Goal: Transaction & Acquisition: Purchase product/service

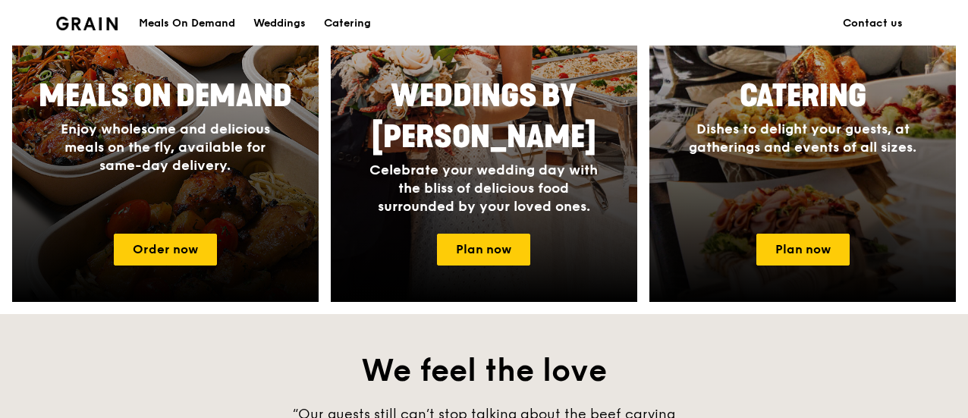
scroll to position [834, 0]
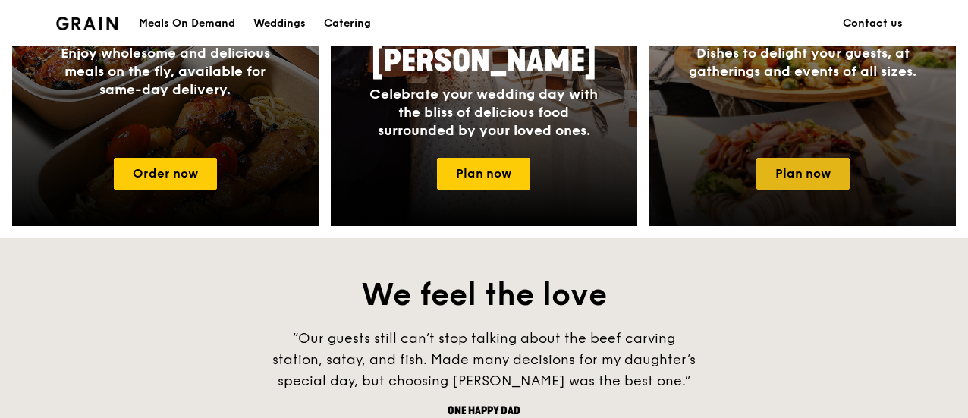
click at [828, 169] on link "Plan now" at bounding box center [802, 174] width 93 height 32
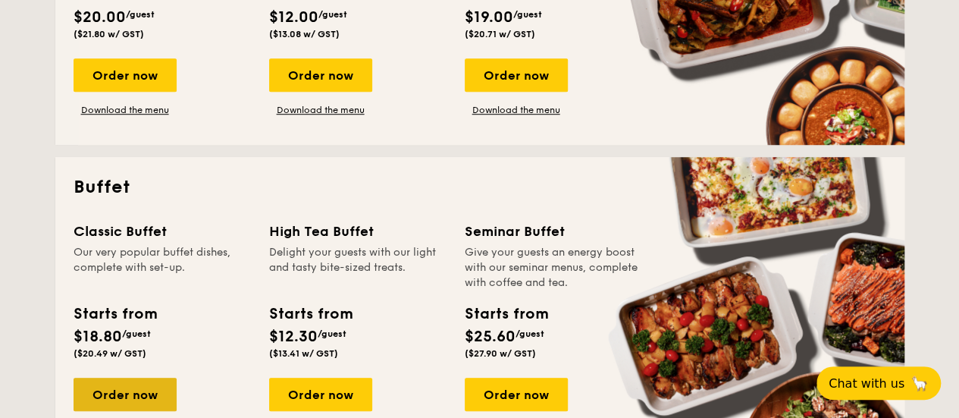
scroll to position [607, 0]
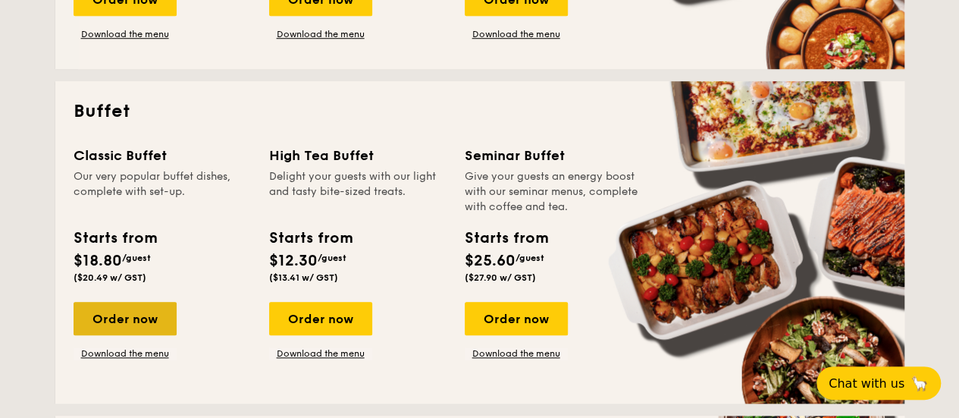
click at [132, 322] on div "Order now" at bounding box center [125, 318] width 103 height 33
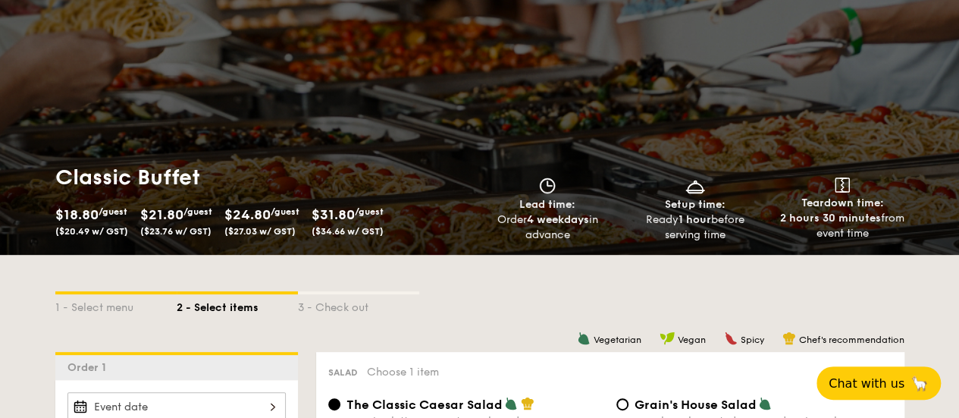
scroll to position [152, 0]
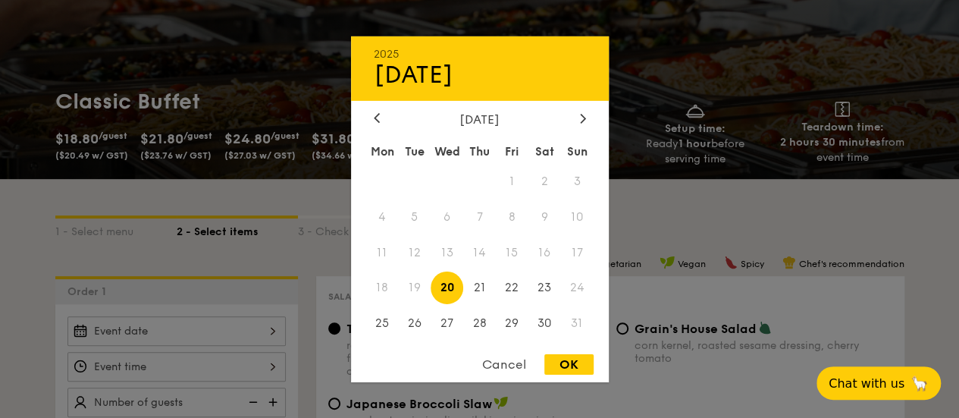
click at [135, 328] on div "2025 Aug 20 August 2025 Mon Tue Wed Thu Fri Sat Sun 1 2 3 4 5 6 7 8 9 10 11 12 …" at bounding box center [177, 331] width 218 height 30
click at [545, 288] on span "23" at bounding box center [545, 288] width 33 height 33
click at [181, 372] on div at bounding box center [479, 209] width 959 height 418
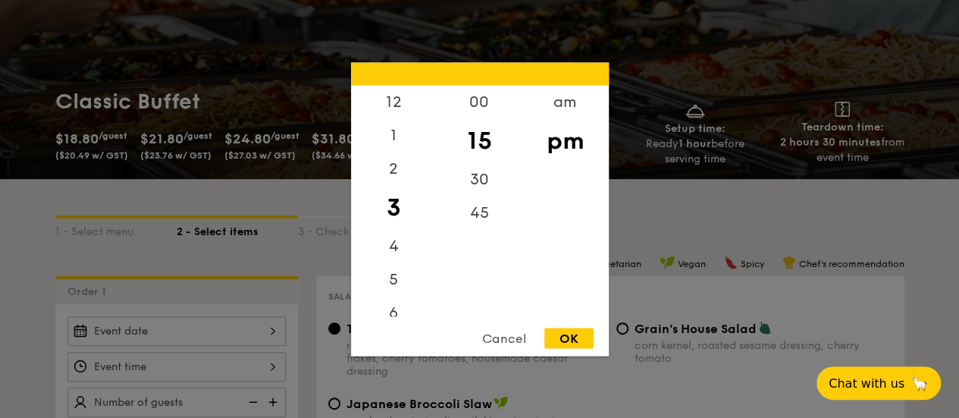
click at [181, 370] on div "12 1 2 3 4 5 6 7 8 9 10 11 00 15 30 45 am pm Cancel OK" at bounding box center [177, 367] width 218 height 30
click at [396, 284] on div "5" at bounding box center [394, 284] width 86 height 44
click at [475, 104] on div "00" at bounding box center [480, 107] width 86 height 44
click at [565, 337] on div "OK" at bounding box center [569, 338] width 49 height 20
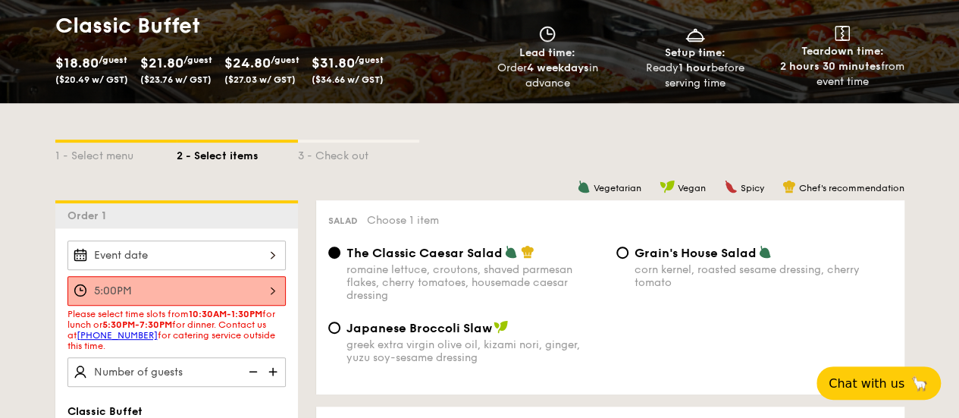
scroll to position [303, 0]
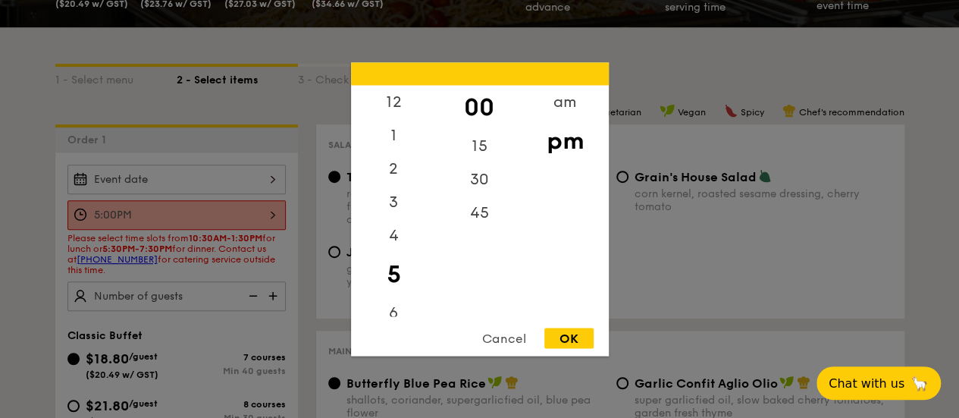
click at [174, 209] on div "5:00PM 12 1 2 3 4 5 6 7 8 9 10 11 00 15 30 45 am pm Cancel OK" at bounding box center [177, 215] width 218 height 30
click at [476, 138] on div "15" at bounding box center [480, 151] width 86 height 44
click at [460, 172] on div "30" at bounding box center [480, 184] width 86 height 44
click at [545, 335] on div "OK" at bounding box center [569, 338] width 49 height 20
type input "5:30PM"
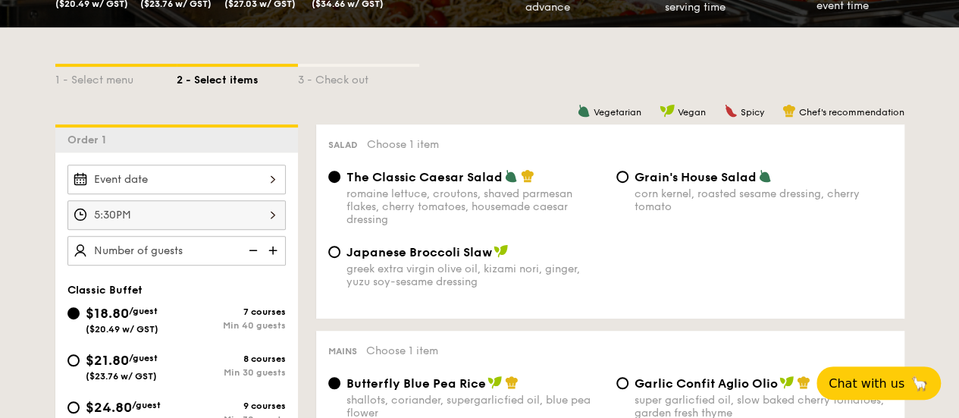
click at [557, 333] on div "OK" at bounding box center [569, 338] width 49 height 20
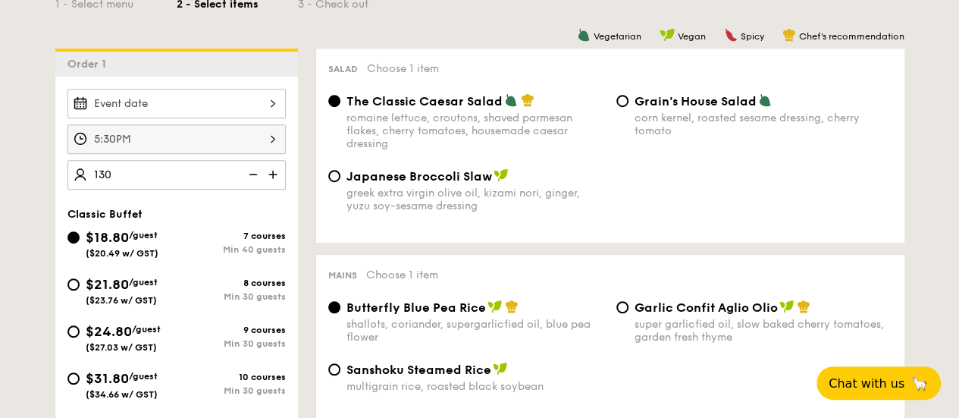
scroll to position [455, 0]
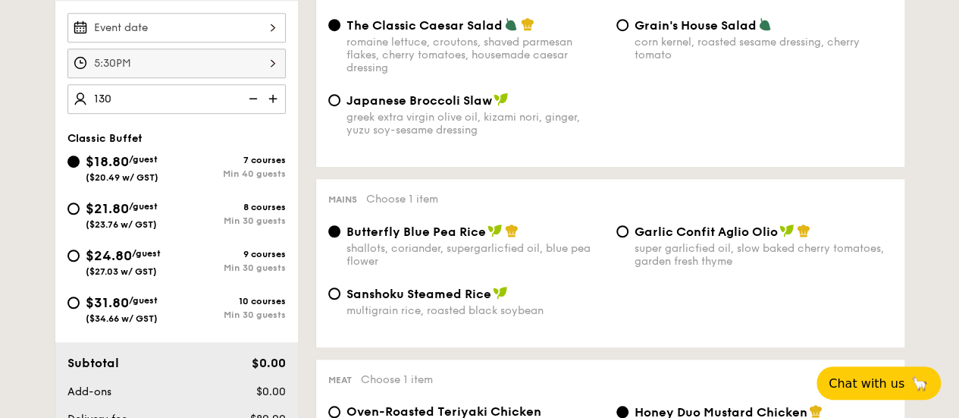
type input "130 guests"
click at [615, 233] on div "Garlic Confit Aglio Olio super garlicfied oil, slow baked cherry tomatoes, gard…" at bounding box center [755, 246] width 288 height 44
click at [622, 233] on input "Garlic Confit Aglio Olio super garlicfied oil, slow baked cherry tomatoes, gard…" at bounding box center [623, 231] width 12 height 12
radio input "true"
click at [393, 237] on span "Butterfly Blue Pea Rice" at bounding box center [417, 232] width 140 height 14
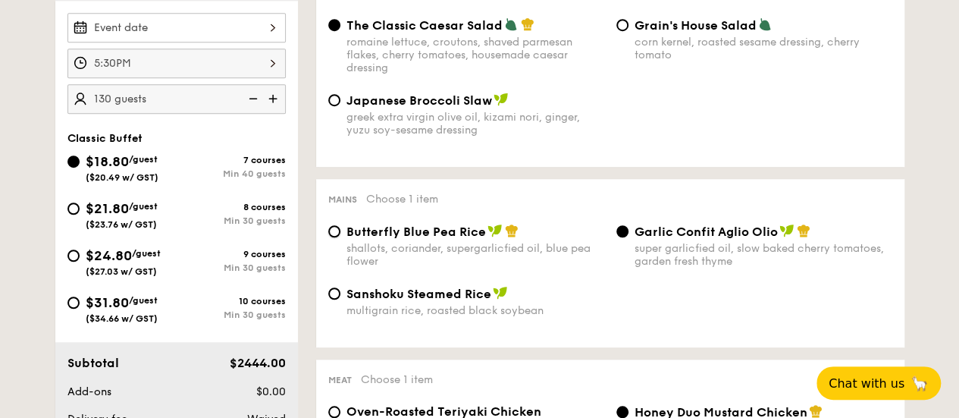
click at [341, 237] on input "Butterfly Blue Pea Rice shallots, coriander, supergarlicfied oil, blue pea flow…" at bounding box center [334, 231] width 12 height 12
radio input "true"
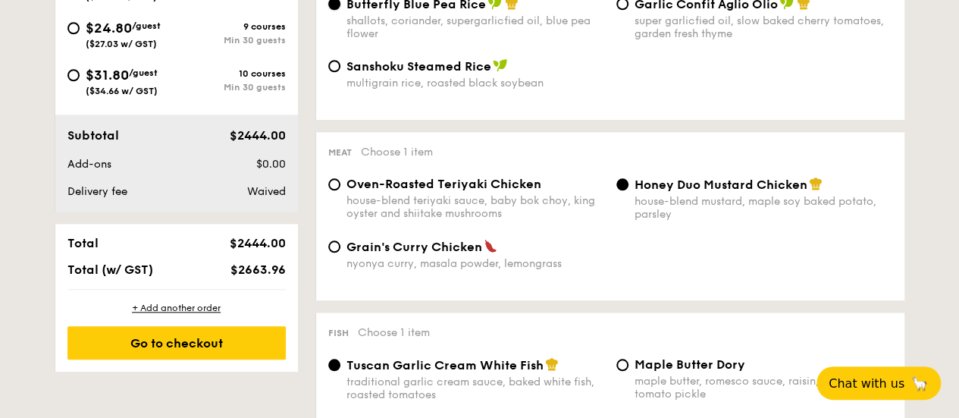
scroll to position [758, 0]
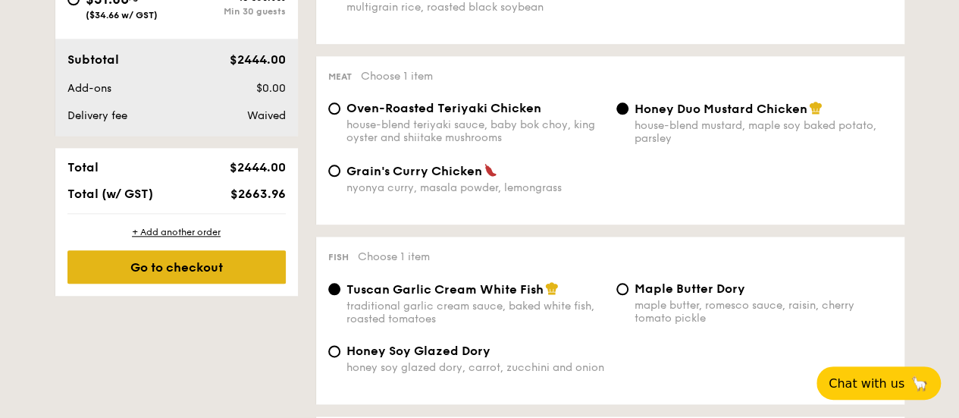
click at [202, 263] on div "Go to checkout" at bounding box center [177, 266] width 218 height 33
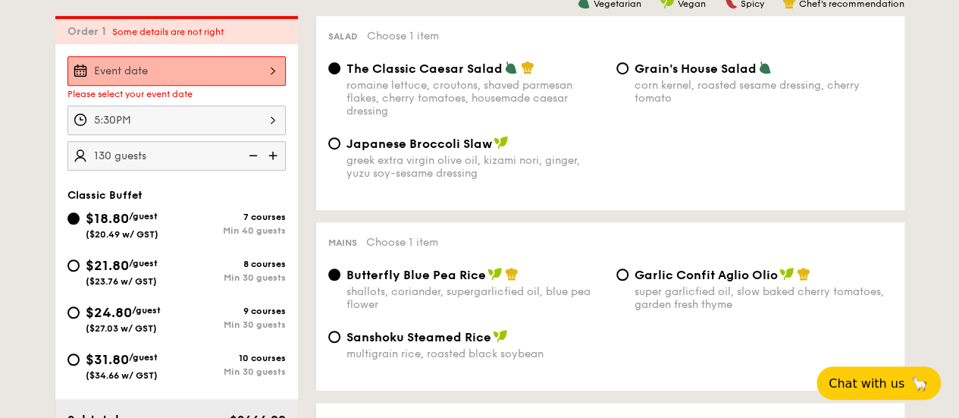
scroll to position [405, 0]
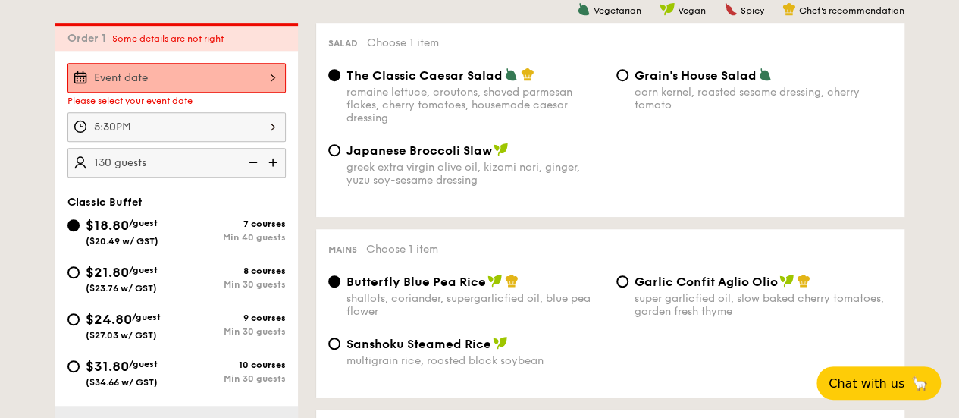
click at [175, 82] on div at bounding box center [177, 78] width 218 height 30
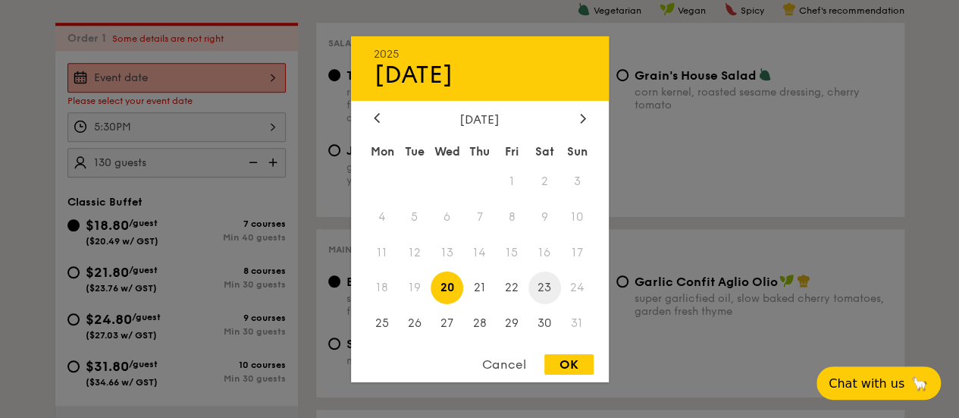
click at [543, 286] on span "23" at bounding box center [545, 288] width 33 height 33
click at [568, 366] on div "OK" at bounding box center [569, 364] width 49 height 20
type input "Aug 23, 2025"
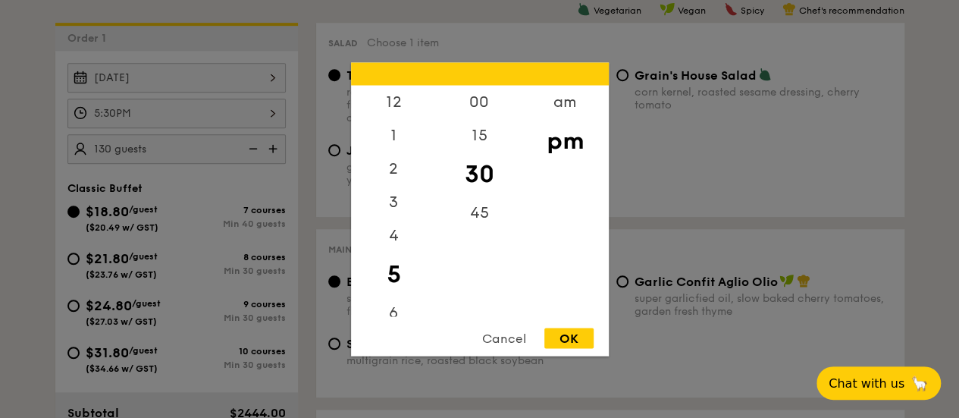
click at [194, 104] on div "5:30PM 12 1 2 3 4 5 6 7 8 9 10 11 00 15 30 45 am pm Cancel OK" at bounding box center [177, 114] width 218 height 30
click at [570, 334] on div "OK" at bounding box center [569, 338] width 49 height 20
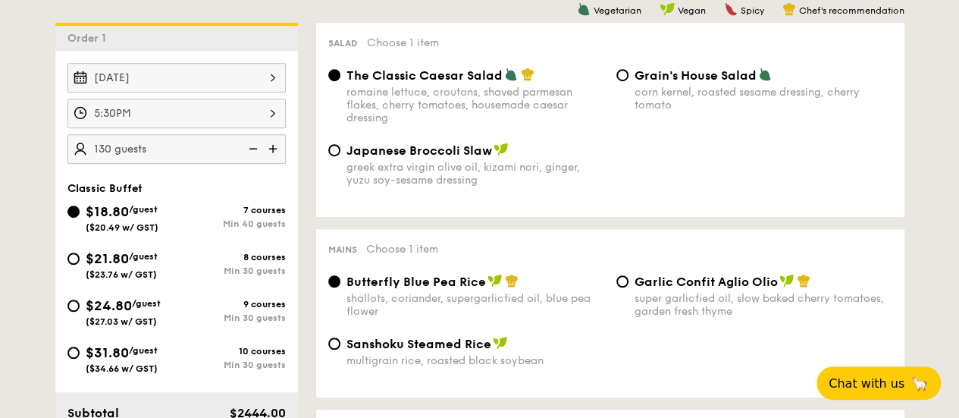
click at [144, 101] on div "5:30PM" at bounding box center [177, 114] width 218 height 30
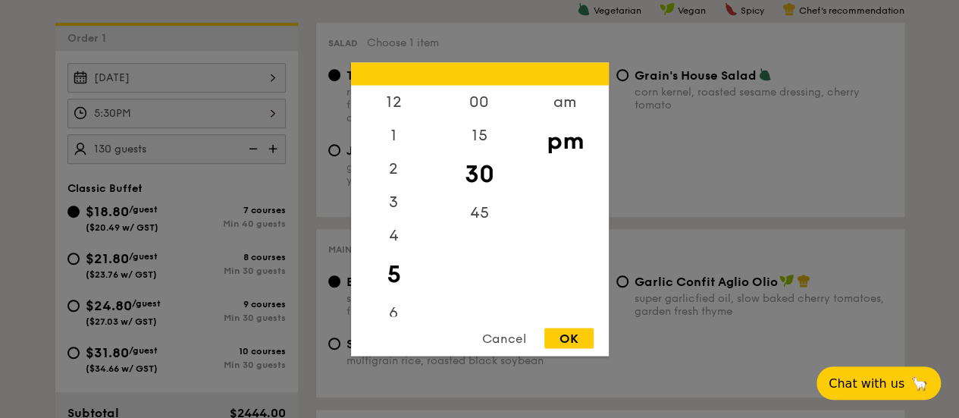
click at [584, 330] on div "OK" at bounding box center [569, 338] width 49 height 20
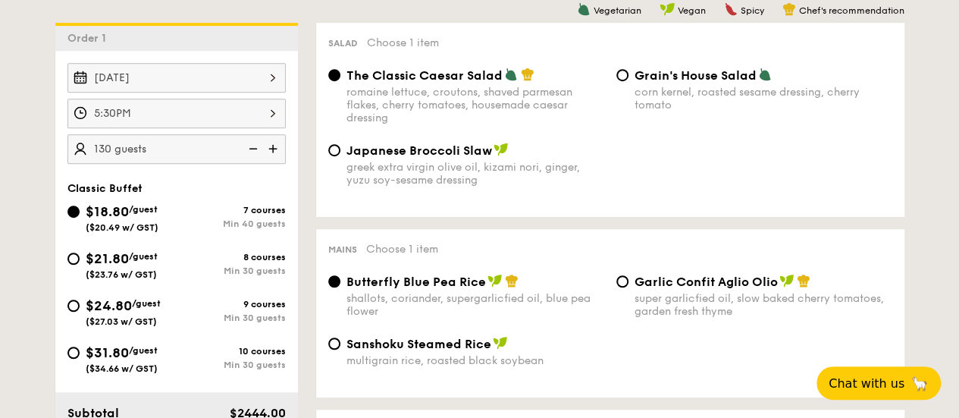
scroll to position [708, 0]
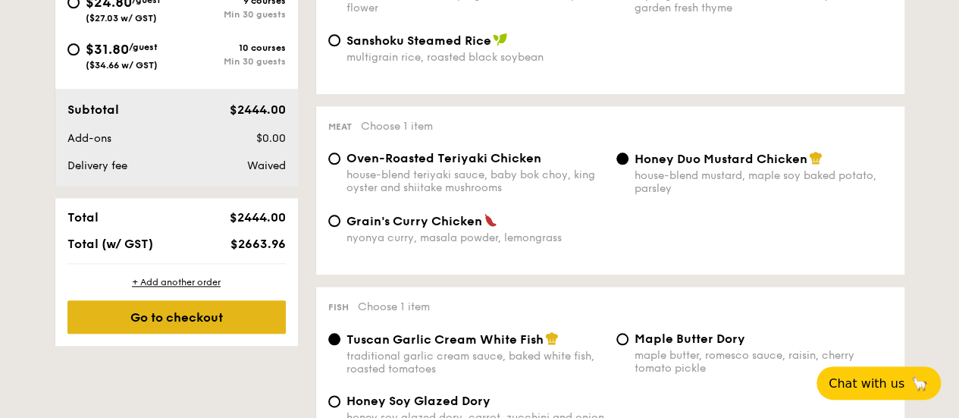
click at [193, 312] on div "Go to checkout" at bounding box center [177, 316] width 218 height 33
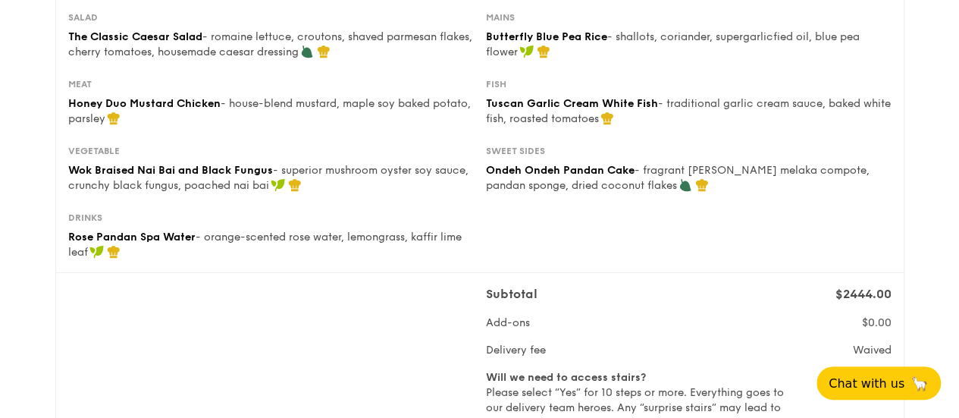
scroll to position [303, 0]
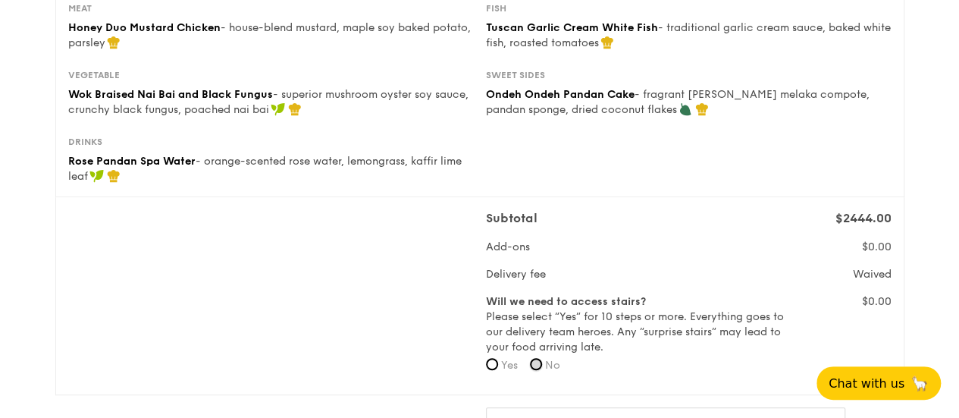
click at [537, 363] on input "No" at bounding box center [536, 364] width 12 height 12
radio input "true"
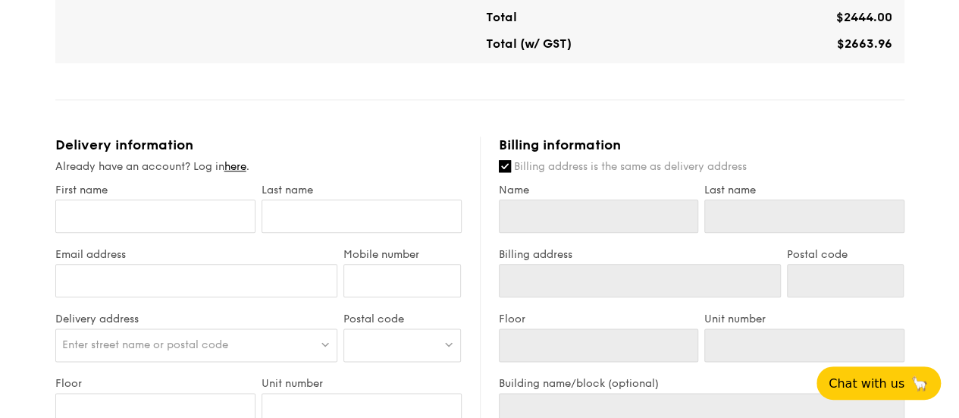
scroll to position [834, 0]
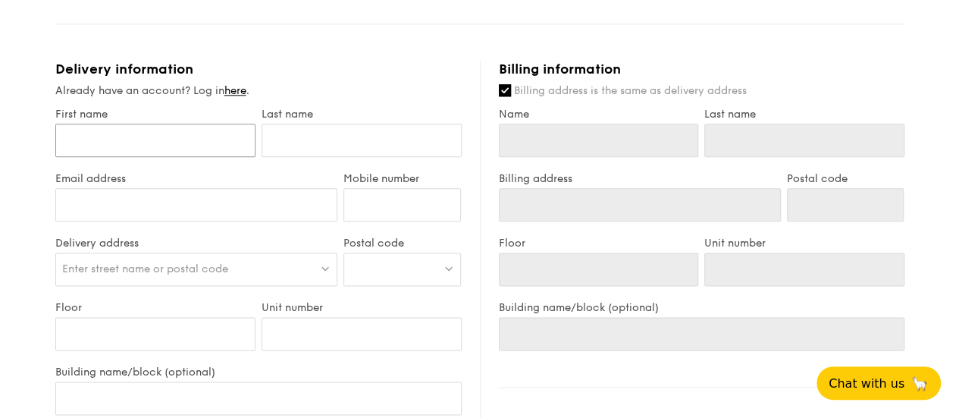
click at [193, 147] on input "First name" at bounding box center [155, 140] width 200 height 33
type input "B"
type input "Bo"
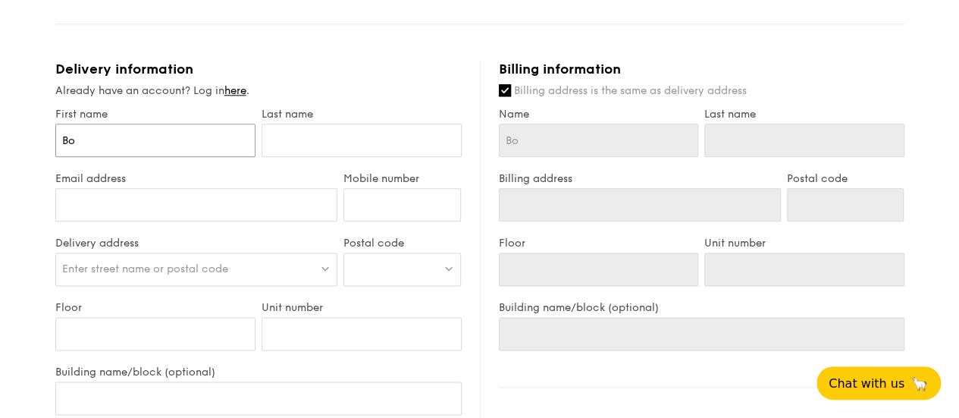
type input "Boo"
type input "Boon"
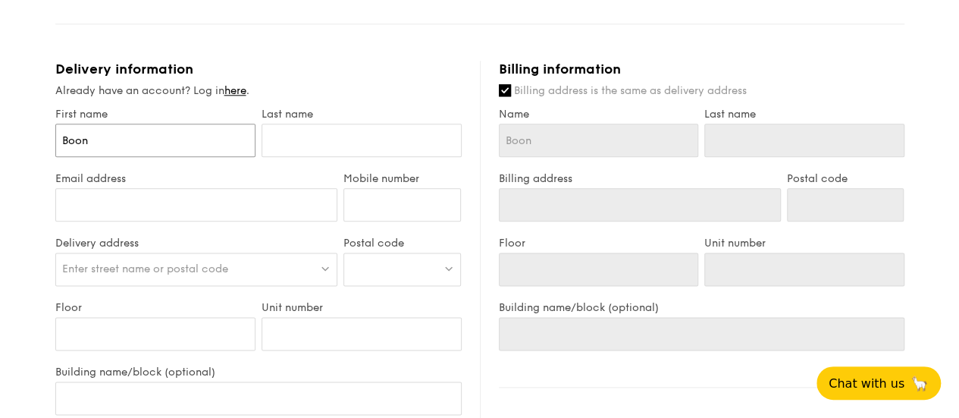
type input "Boon"
type input "Boon L"
type input "Boon Li"
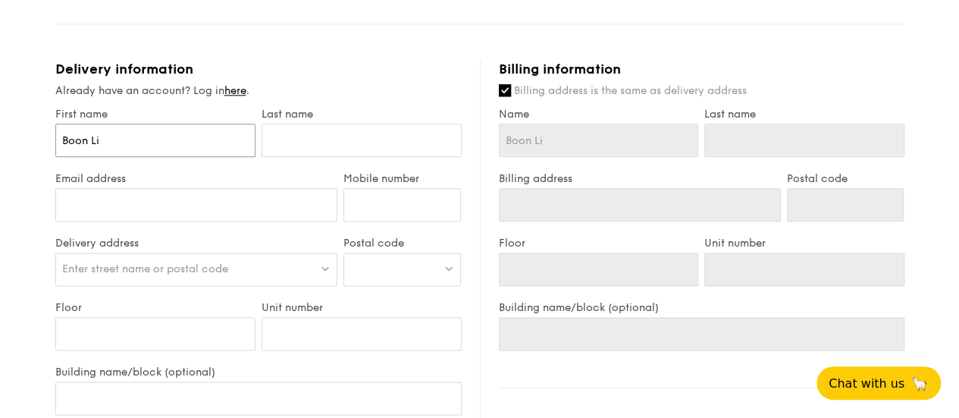
type input "Boon Lih"
click at [378, 148] on input "text" at bounding box center [362, 140] width 200 height 33
type input "H"
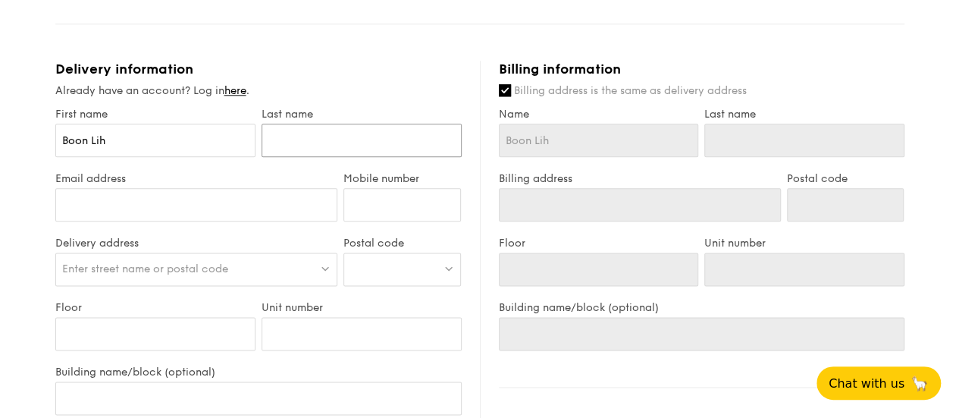
type input "H"
type input "He"
type input "Hen"
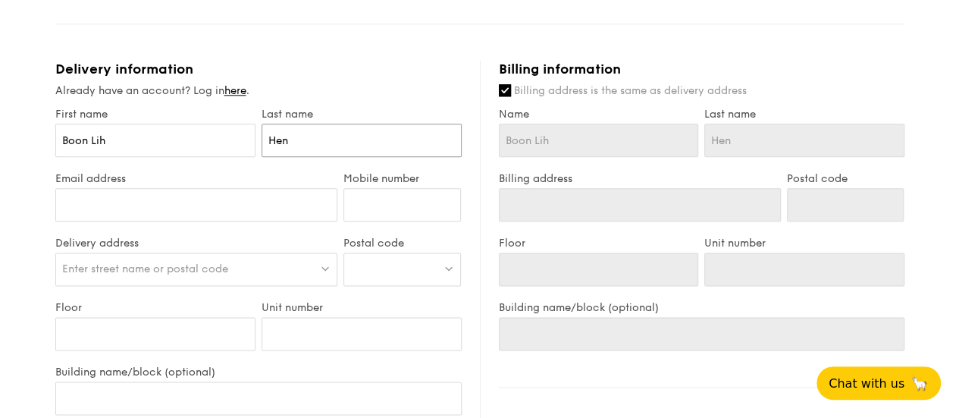
type input "Heng"
click at [390, 206] on input "Mobile number" at bounding box center [403, 204] width 118 height 33
type input "98156000"
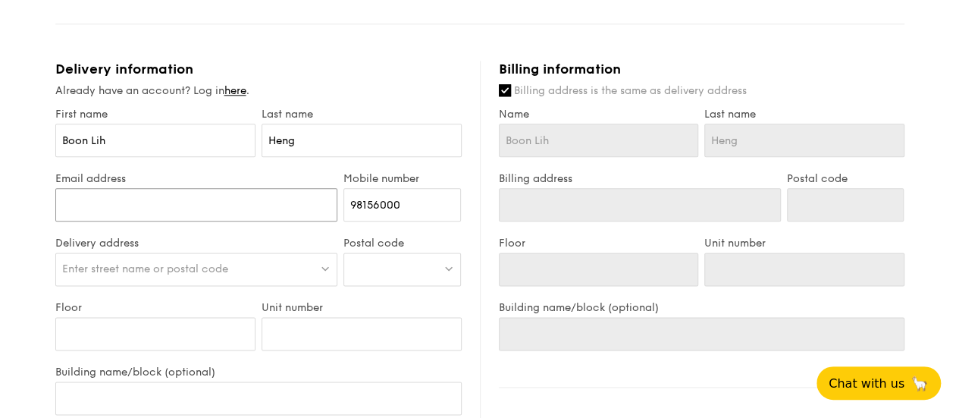
click at [300, 205] on input "Email address" at bounding box center [196, 204] width 283 height 33
click at [605, 133] on input "Boon Lih" at bounding box center [599, 140] width 200 height 33
click at [504, 89] on input "Billing address is the same as delivery address" at bounding box center [505, 90] width 12 height 12
checkbox input "false"
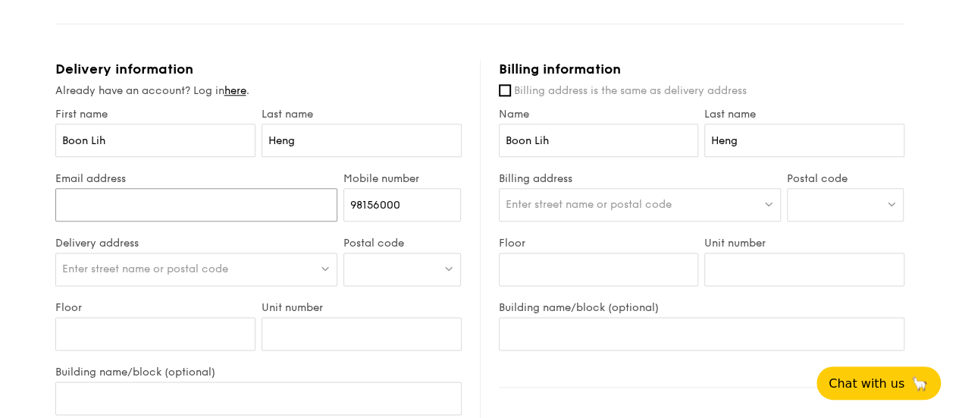
click at [278, 194] on input "Email address" at bounding box center [196, 204] width 283 height 33
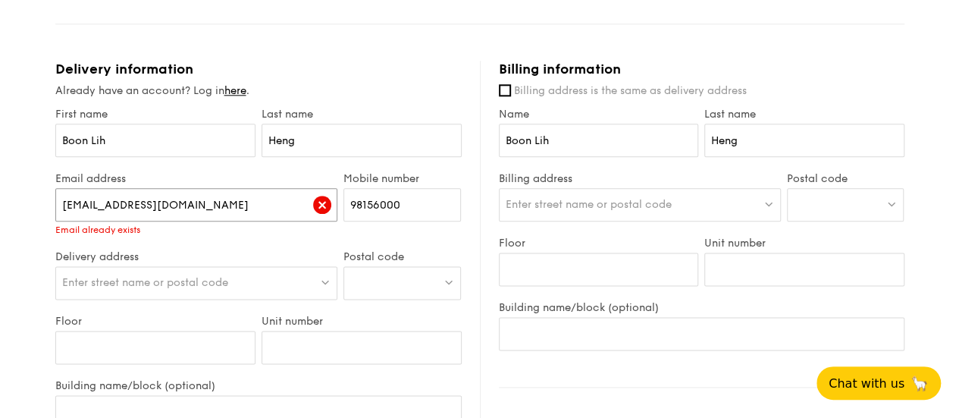
type input "hblwwl@hotmail.com"
click at [175, 283] on div "Enter street name or postal code" at bounding box center [196, 282] width 283 height 33
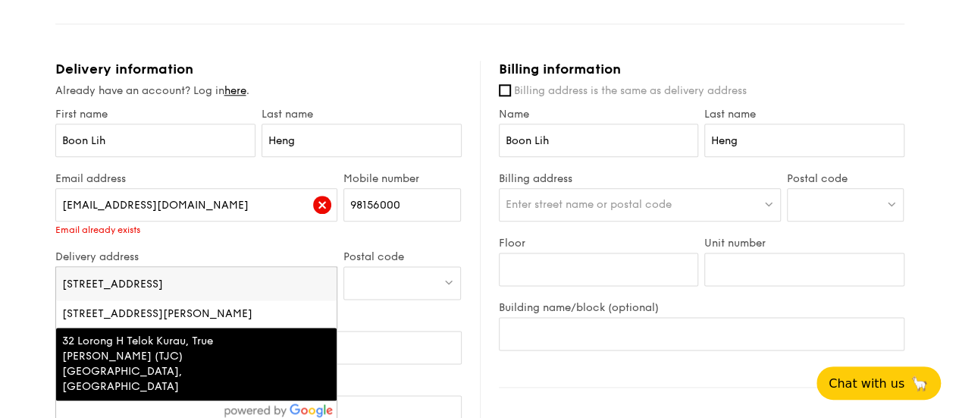
type input "32 Lorong H Teluk Kurau"
click at [166, 337] on div "32 Lorong H Telok Kurau, True Jesus Church (TJC) Telok Kurau, Singapore" at bounding box center [163, 364] width 202 height 61
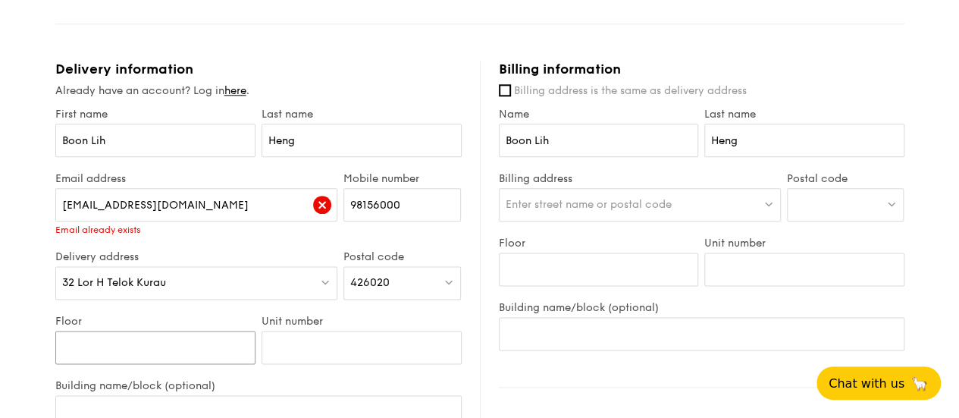
click at [133, 345] on input "Floor" at bounding box center [155, 347] width 200 height 33
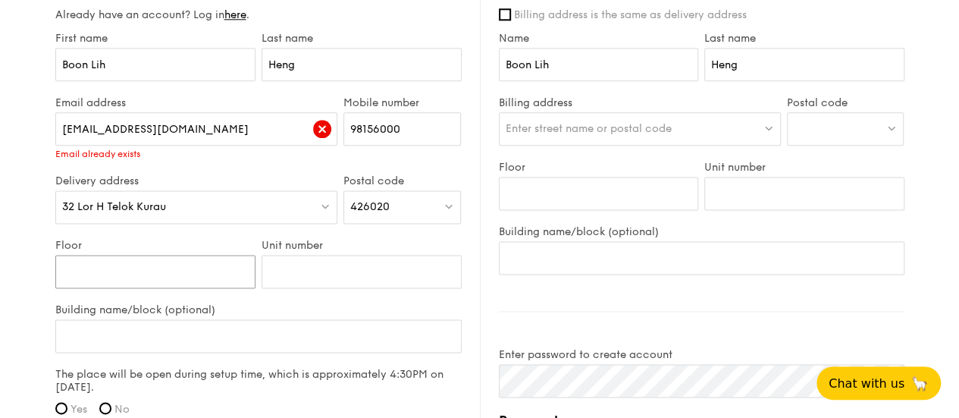
scroll to position [986, 0]
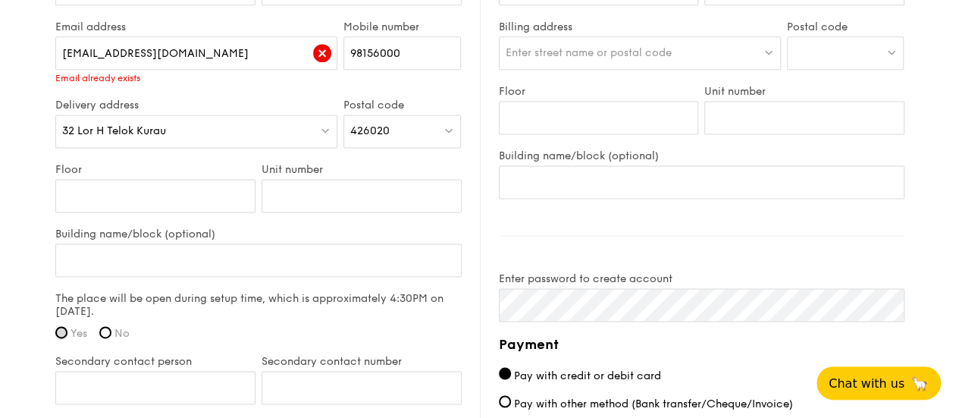
click at [66, 331] on input "Yes" at bounding box center [61, 332] width 12 height 12
radio input "true"
click at [180, 383] on input "Secondary contact person" at bounding box center [155, 387] width 200 height 33
type input "D"
type input "Samuel"
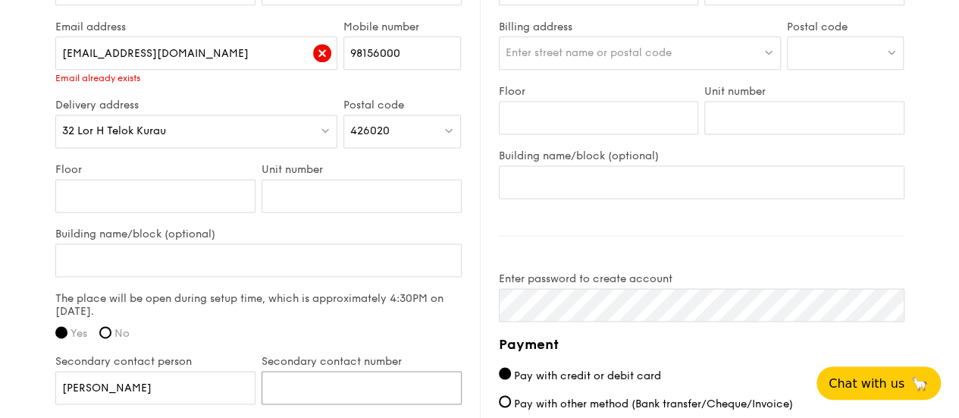
click at [316, 392] on input "Secondary contact number" at bounding box center [362, 387] width 200 height 33
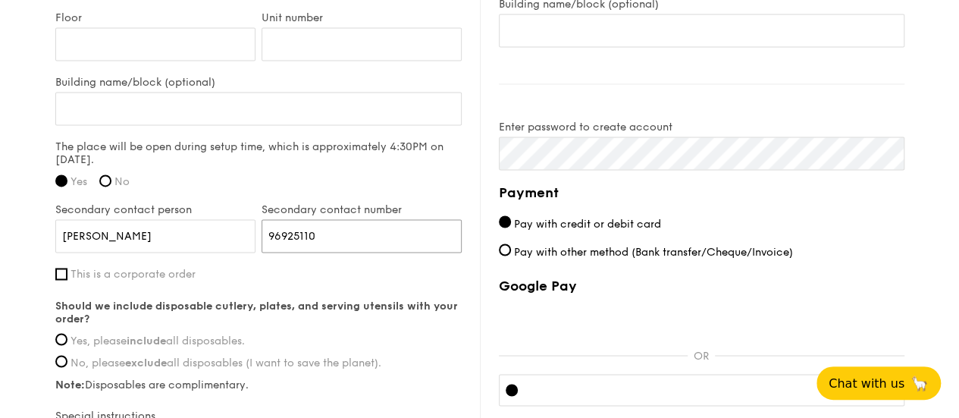
scroll to position [1214, 0]
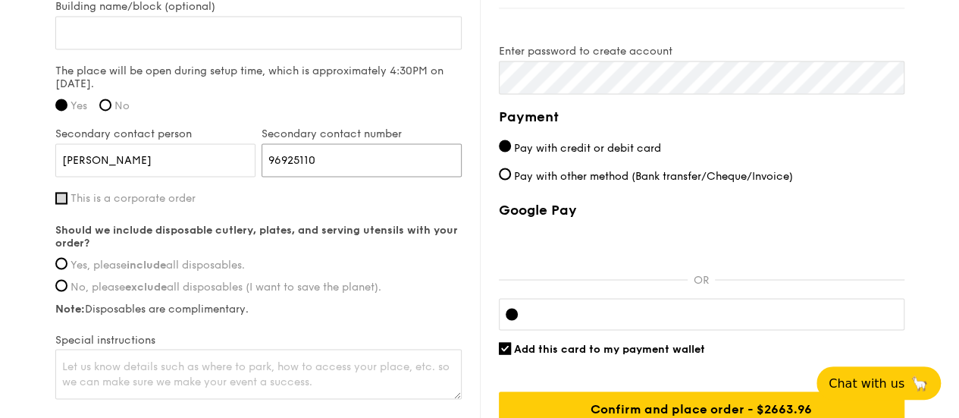
type input "96925110"
click at [66, 196] on input "This is a corporate order" at bounding box center [61, 198] width 12 height 12
checkbox input "true"
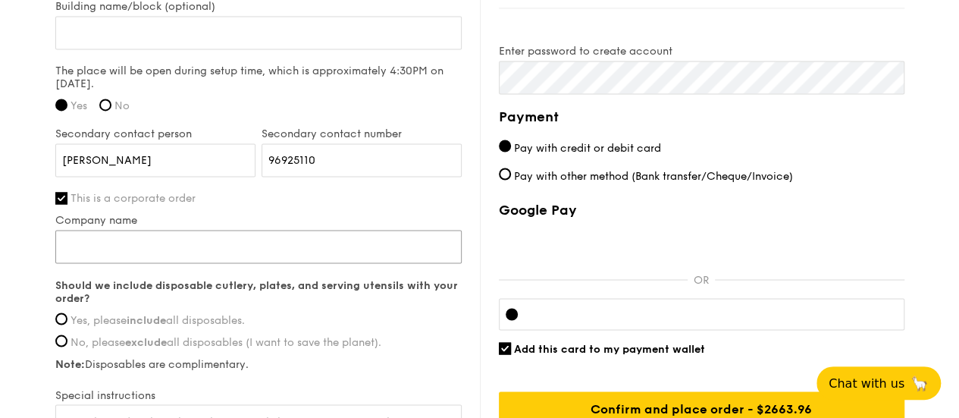
click at [89, 241] on input "Company name" at bounding box center [258, 246] width 407 height 33
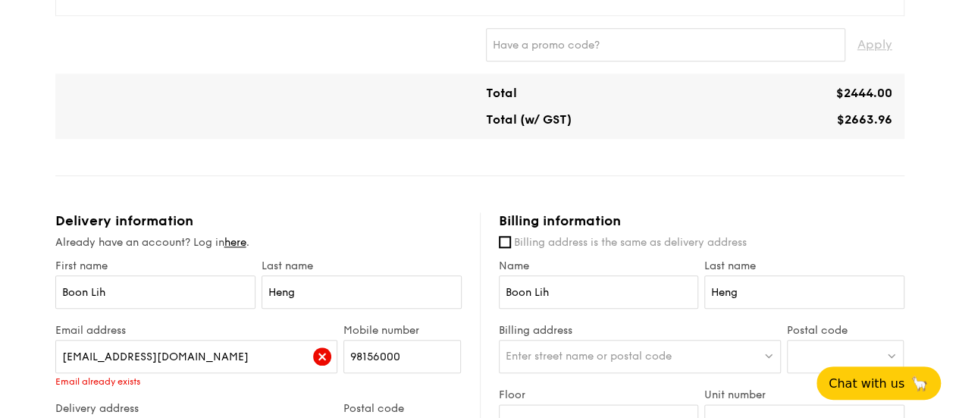
scroll to position [758, 0]
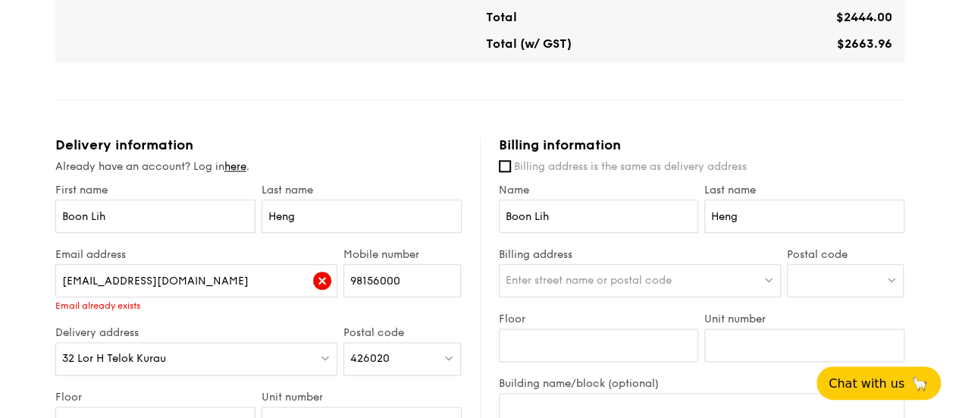
type input "True Jesus Church"
click at [554, 278] on span "Enter street name or postal code" at bounding box center [589, 280] width 166 height 13
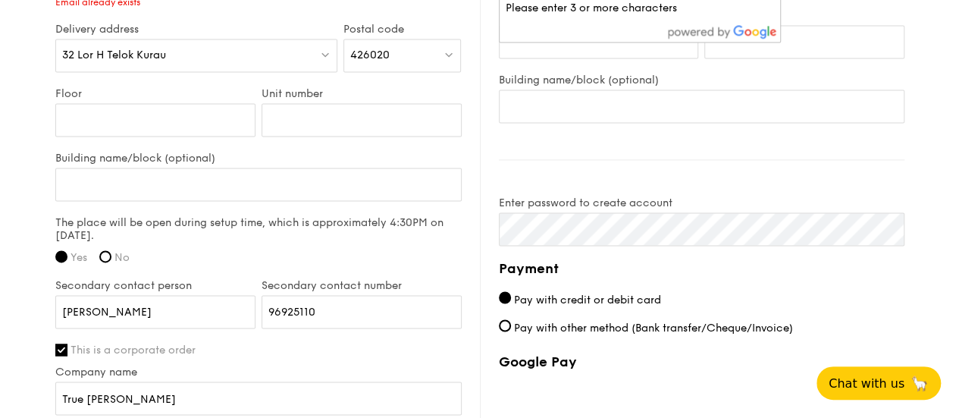
scroll to position [910, 0]
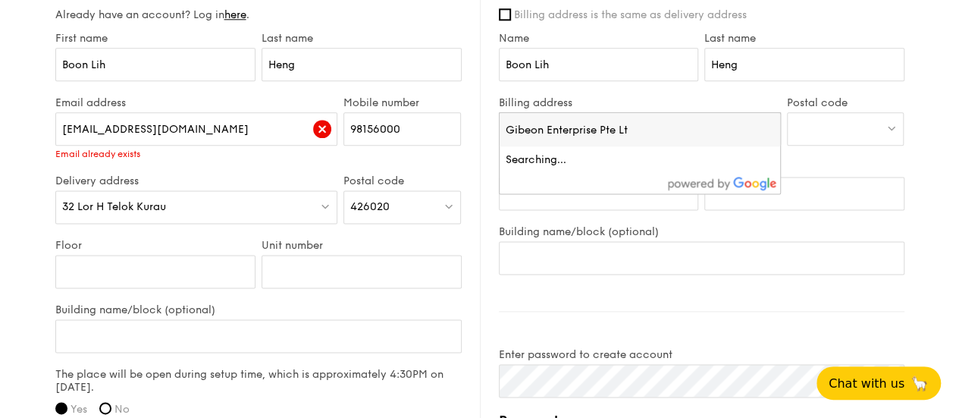
type input "Gibeon Enterprise Pte Ltd"
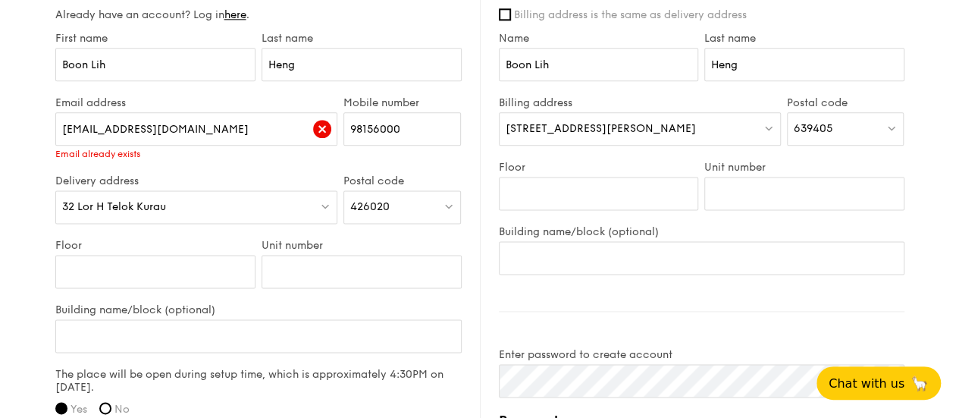
click at [551, 132] on span "5, Blk A Tuas Ave 3, Level 1 Bok Seng" at bounding box center [601, 128] width 190 height 13
click at [774, 127] on img at bounding box center [769, 127] width 11 height 11
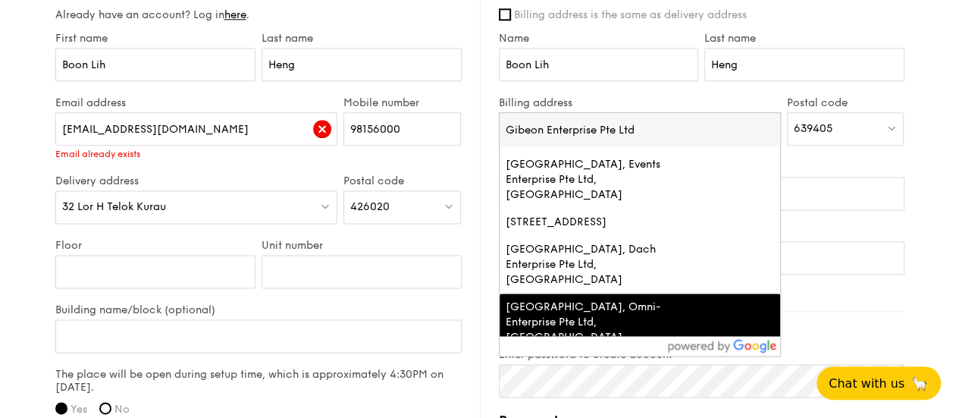
scroll to position [986, 0]
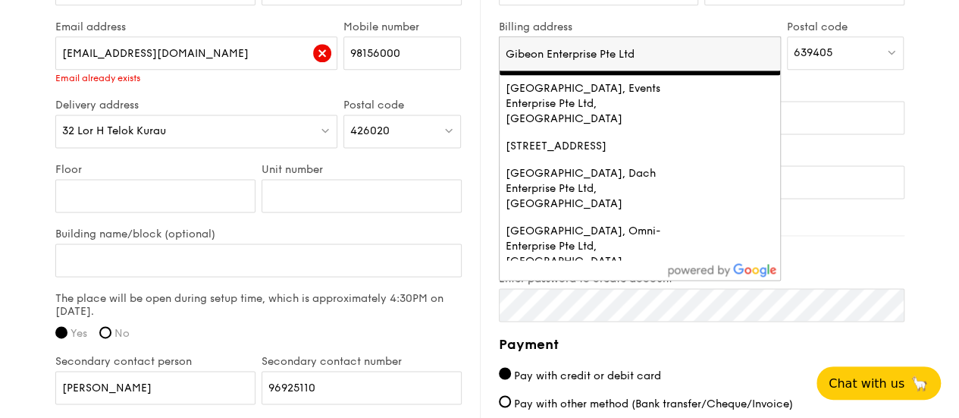
click at [649, 46] on input "Gibeon Enterprise Pte Ltd" at bounding box center [640, 53] width 281 height 33
click at [893, 47] on img at bounding box center [892, 51] width 11 height 11
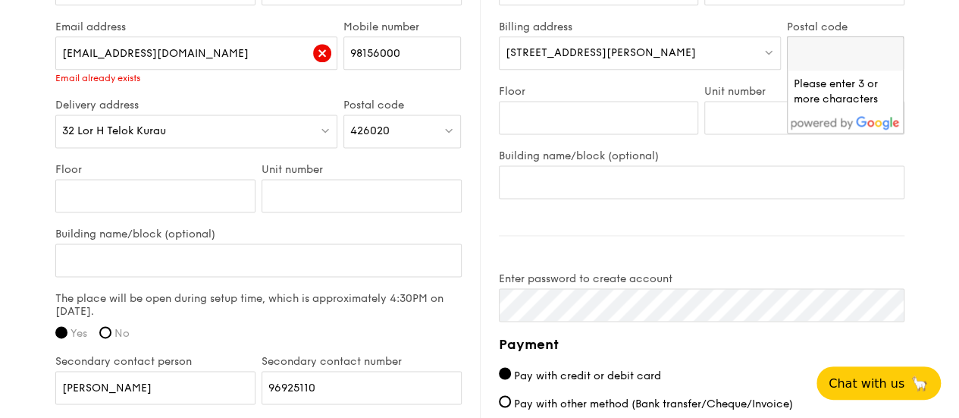
click at [771, 55] on img at bounding box center [769, 51] width 11 height 11
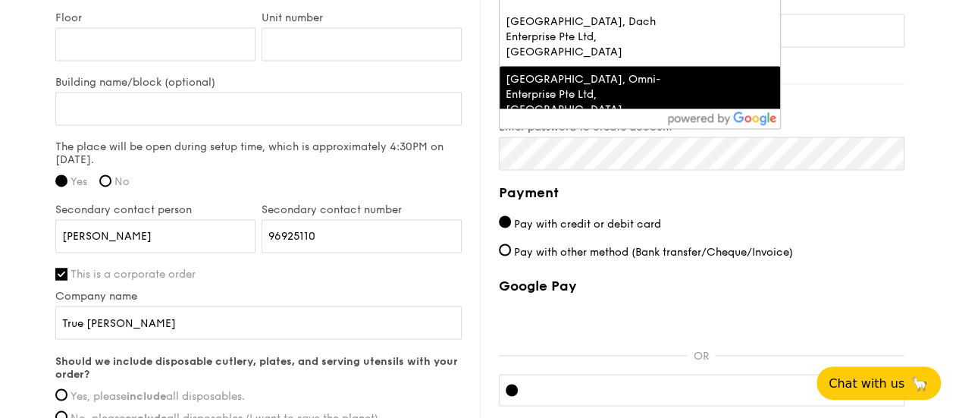
scroll to position [1062, 0]
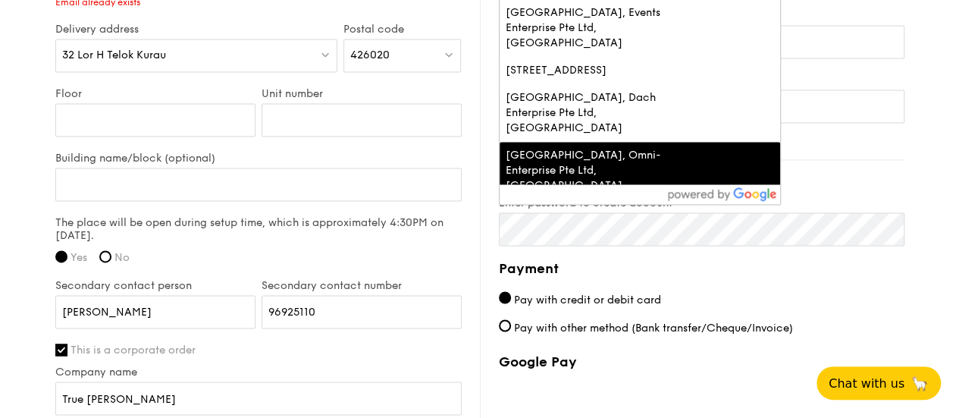
click at [793, 151] on div "Billing information Billing address is the same as delivery address Name Boon L…" at bounding box center [692, 204] width 425 height 743
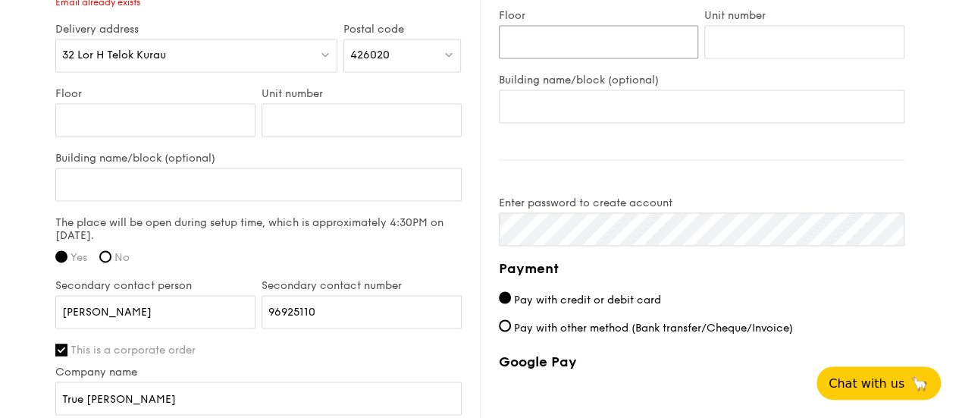
click at [524, 32] on input "Floor" at bounding box center [599, 41] width 200 height 33
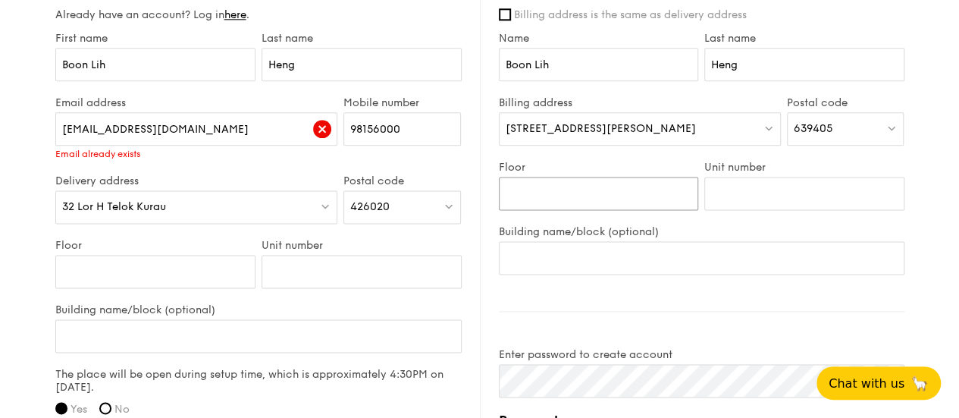
scroll to position [834, 0]
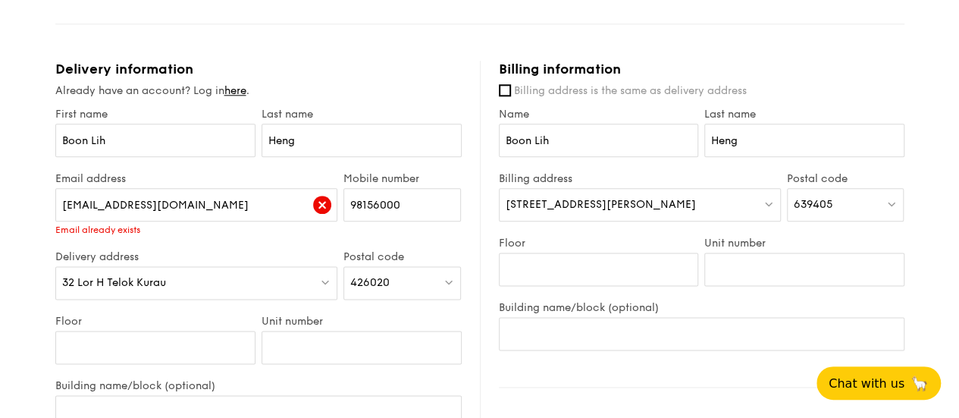
click at [542, 202] on span "5, Blk A Tuas Ave 3, Level 1 Bok Seng" at bounding box center [601, 204] width 190 height 13
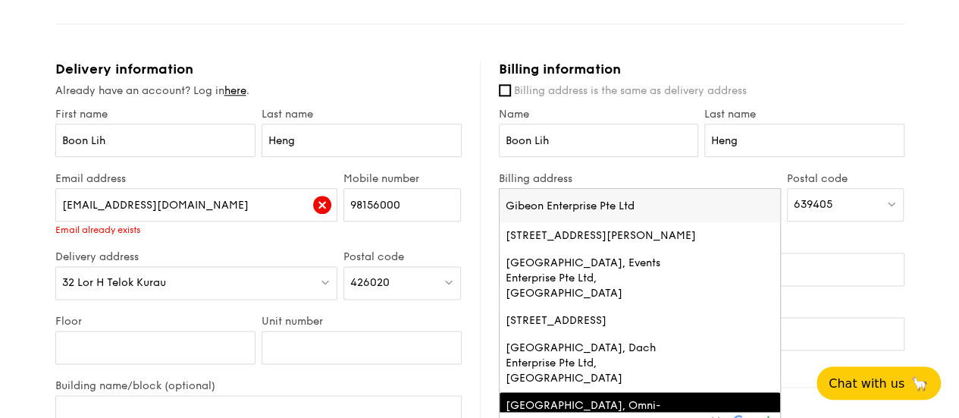
click at [642, 196] on input "Gibeon Enterprise Pte Ltd" at bounding box center [640, 205] width 281 height 33
click at [641, 174] on label "Billing address" at bounding box center [640, 178] width 282 height 13
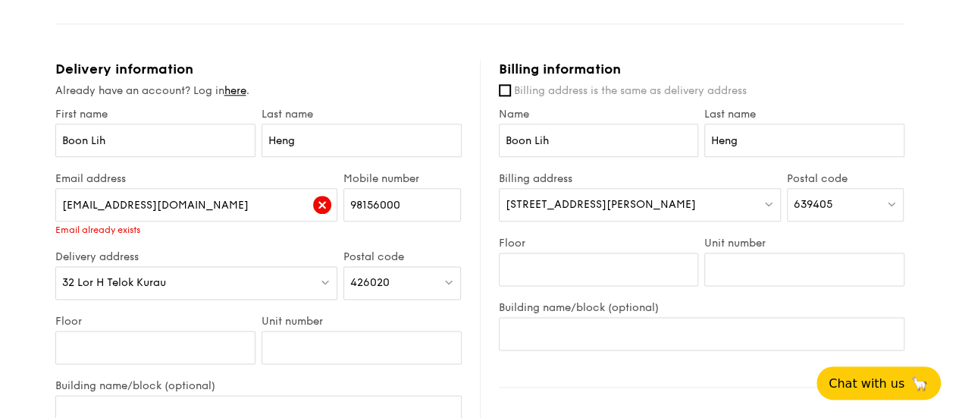
click at [894, 204] on img at bounding box center [892, 203] width 11 height 11
type input "737853"
click at [716, 206] on div at bounding box center [640, 204] width 282 height 33
click at [769, 198] on img at bounding box center [769, 203] width 11 height 11
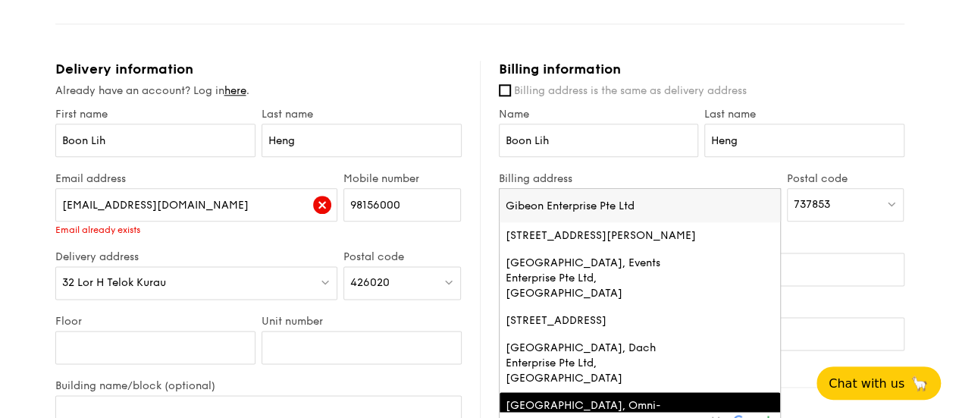
click at [744, 202] on input "Gibeon Enterprise Pte Ltd" at bounding box center [640, 205] width 281 height 33
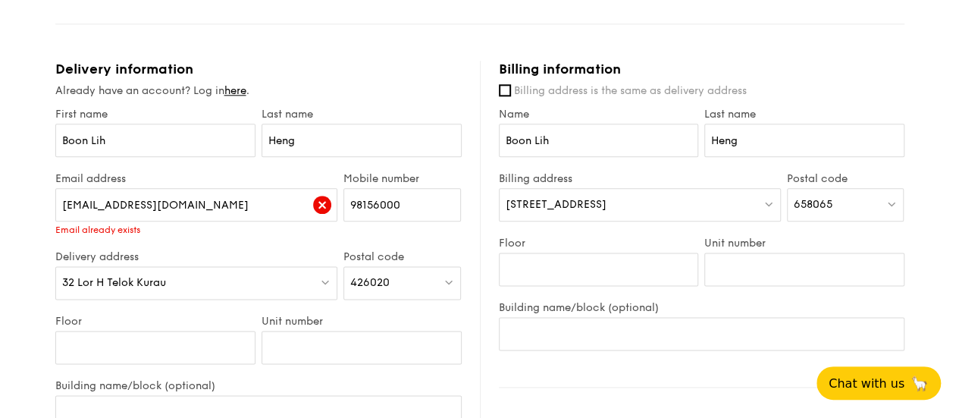
click at [743, 202] on div "21 Bukit Batok Cres, #17-82 Wcega Tower" at bounding box center [640, 204] width 282 height 33
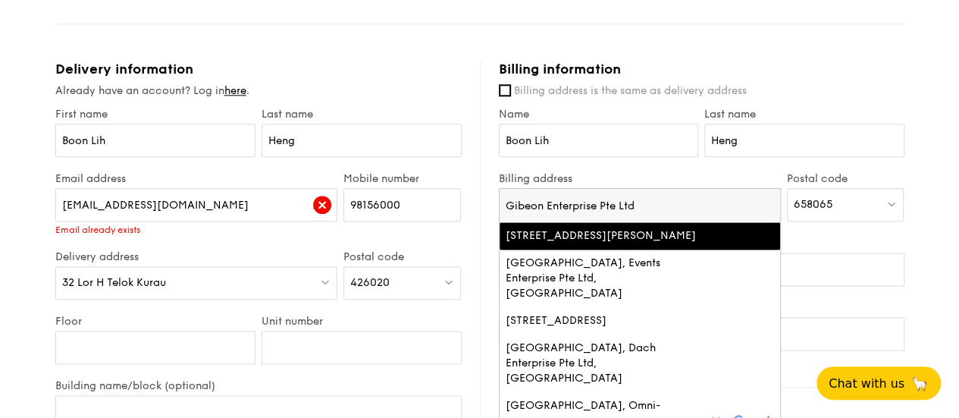
click at [769, 203] on input "Gibeon Enterprise Pte Ltd" at bounding box center [640, 205] width 281 height 33
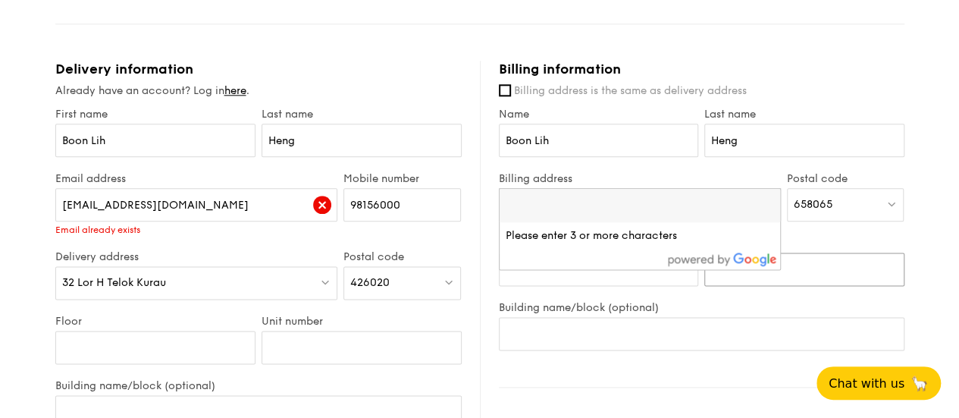
click at [796, 271] on input "Unit number" at bounding box center [805, 269] width 200 height 33
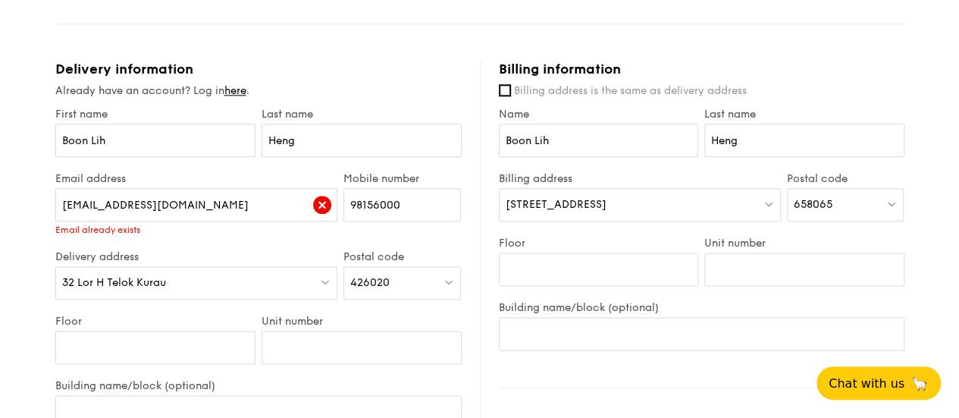
click at [846, 209] on div "658065" at bounding box center [846, 204] width 118 height 33
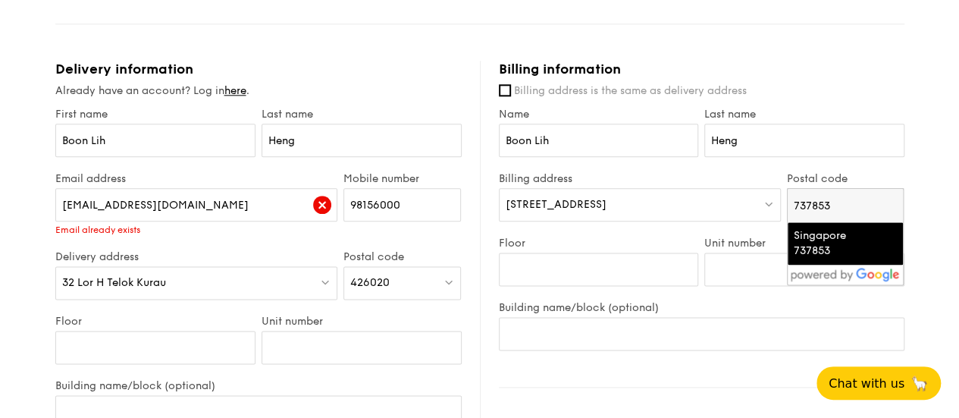
click at [838, 245] on div "Singapore 737853" at bounding box center [833, 243] width 78 height 30
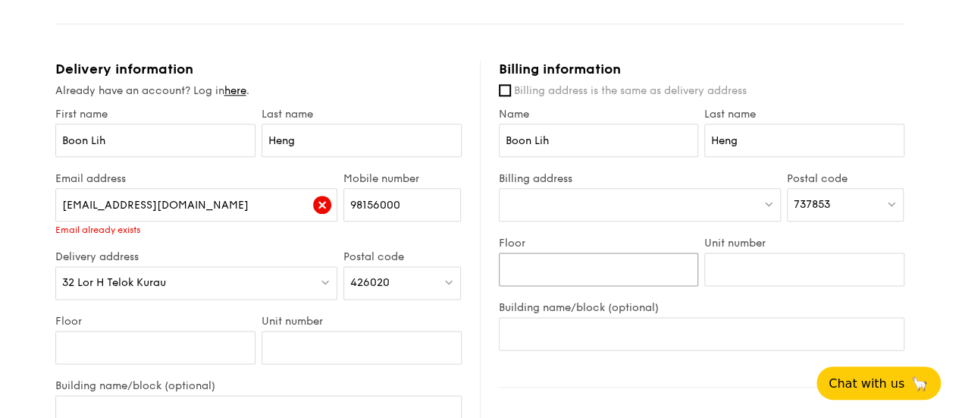
click at [623, 270] on input "Floor" at bounding box center [599, 269] width 200 height 33
click at [623, 329] on input "Building name/block (optional)" at bounding box center [702, 333] width 406 height 33
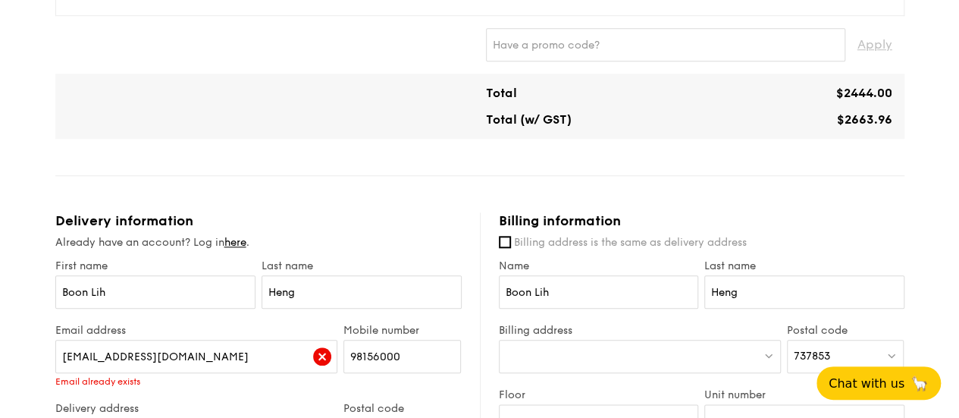
scroll to position [758, 0]
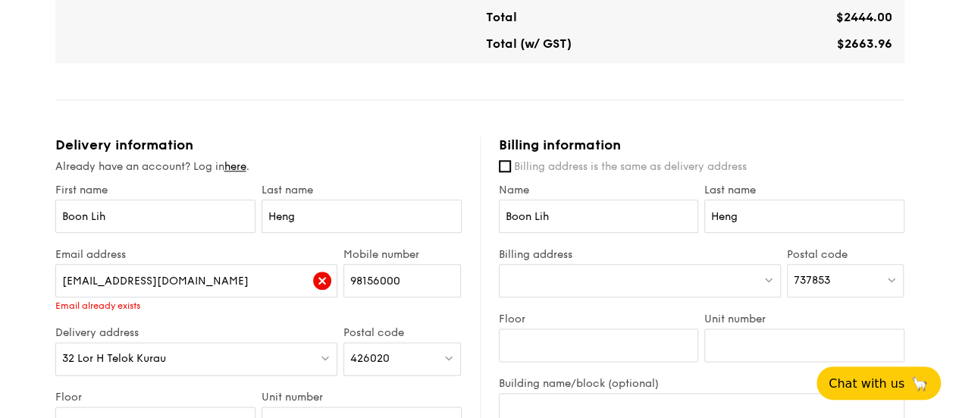
click at [608, 277] on div at bounding box center [640, 280] width 282 height 33
click at [599, 314] on li "Please enter 3 or more characters" at bounding box center [640, 311] width 281 height 27
click at [592, 277] on input "search" at bounding box center [640, 281] width 281 height 33
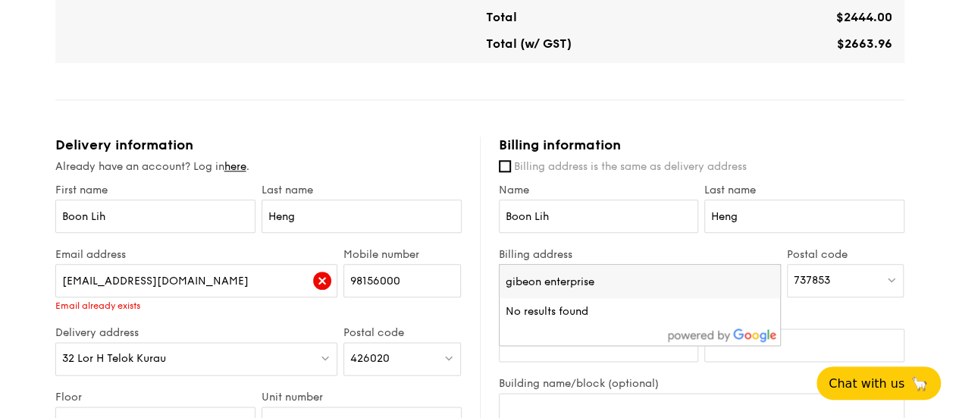
type input "gibeon enterprise"
click at [593, 242] on div "Name Boon Lih" at bounding box center [599, 216] width 206 height 64
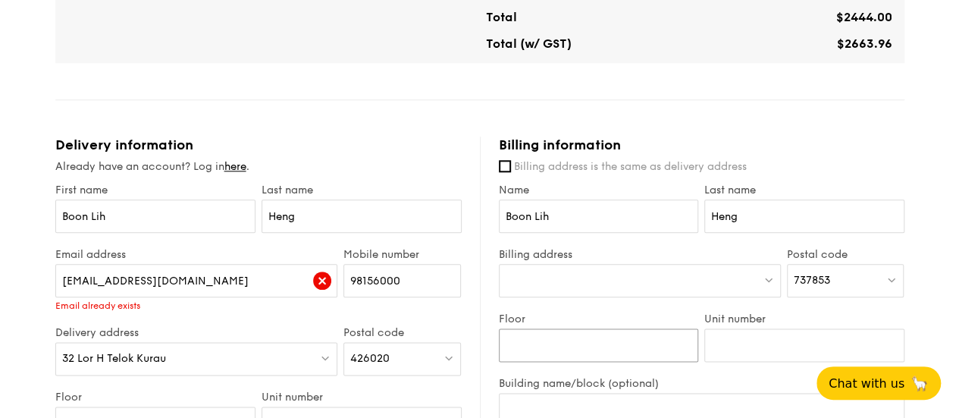
click at [577, 344] on input "Floor" at bounding box center [599, 344] width 200 height 33
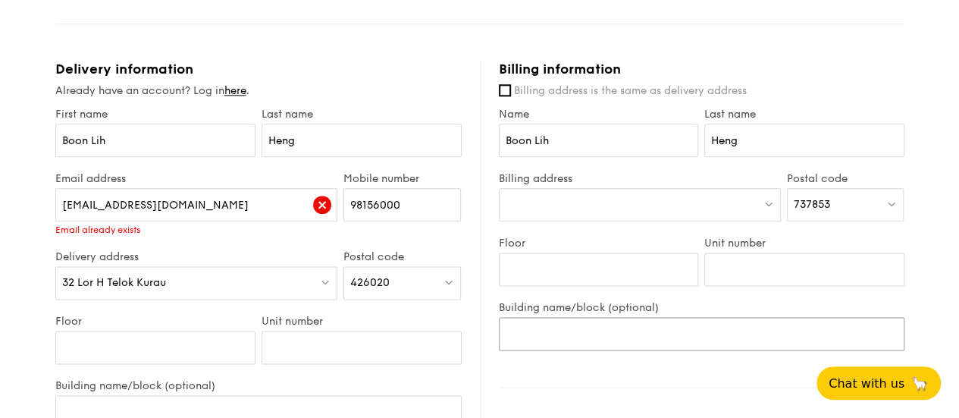
click at [664, 331] on input "Building name/block (optional)" at bounding box center [702, 333] width 406 height 33
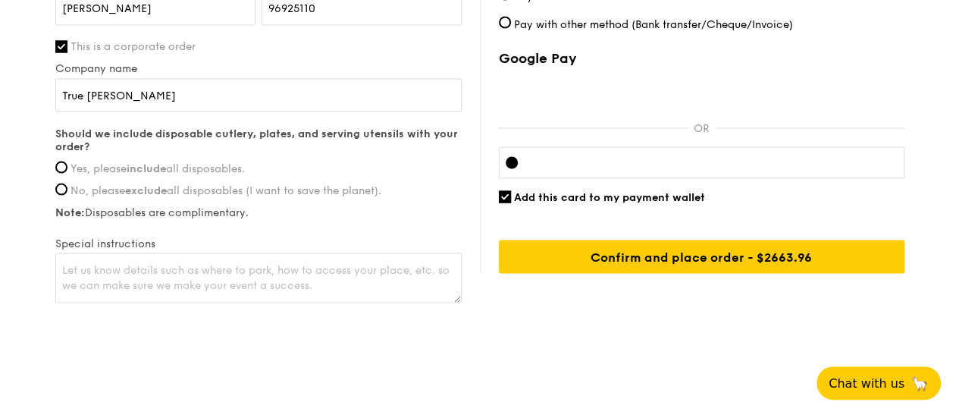
scroll to position [1370, 0]
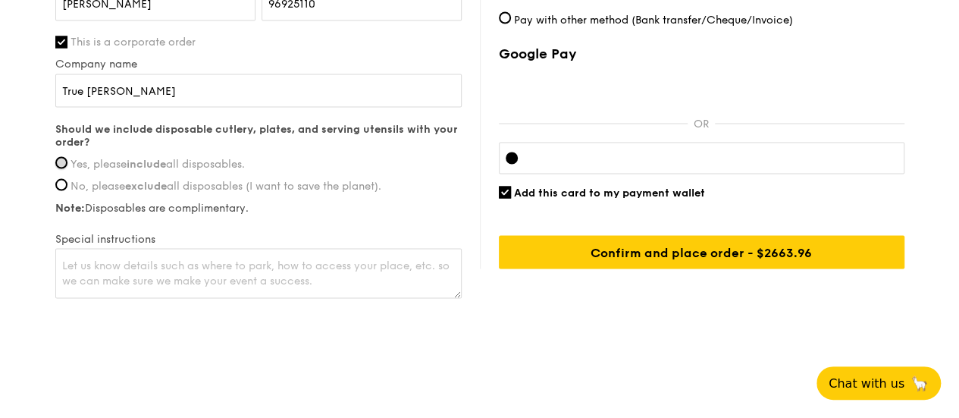
click at [62, 164] on input "Yes, please include all disposables." at bounding box center [61, 162] width 12 height 12
radio input "true"
click at [231, 278] on textarea at bounding box center [258, 273] width 407 height 50
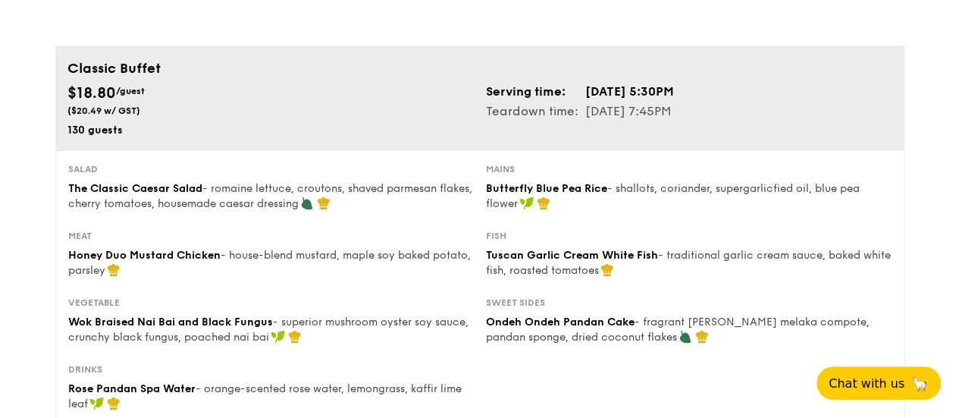
scroll to position [152, 0]
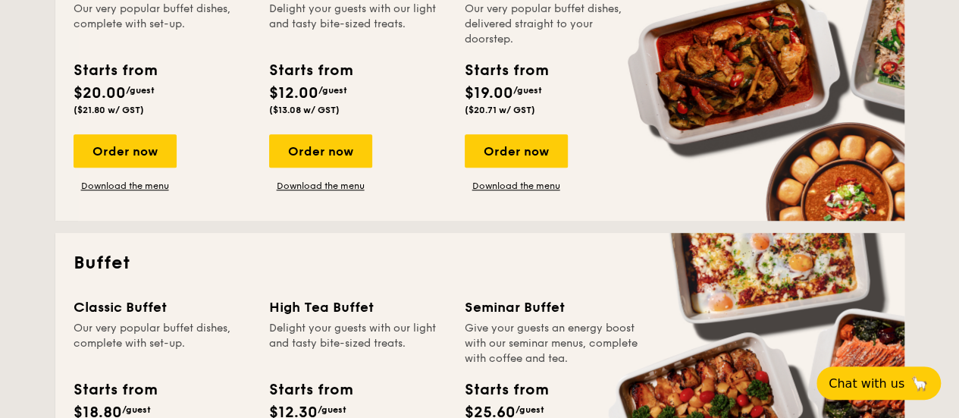
scroll to position [607, 0]
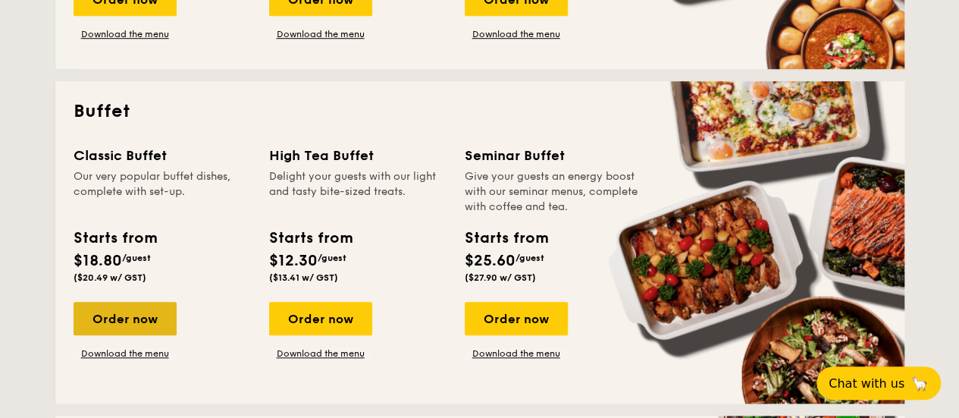
click at [143, 319] on div "Order now" at bounding box center [125, 318] width 103 height 33
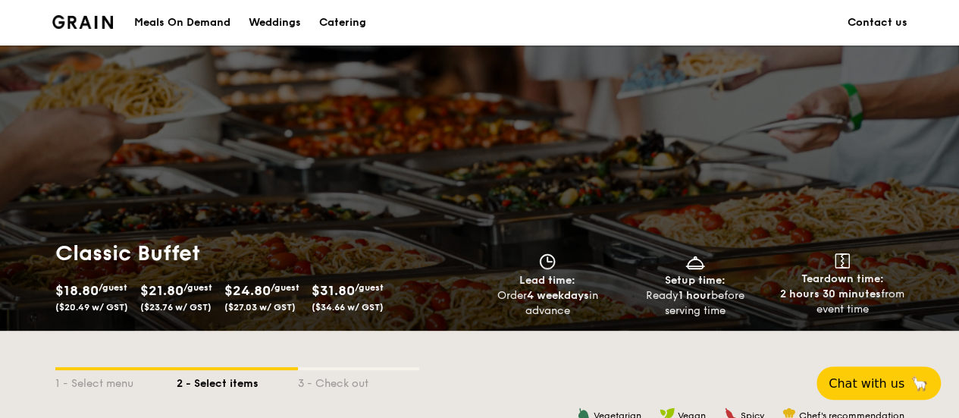
click at [889, 17] on link "Contact us" at bounding box center [878, 23] width 60 height 46
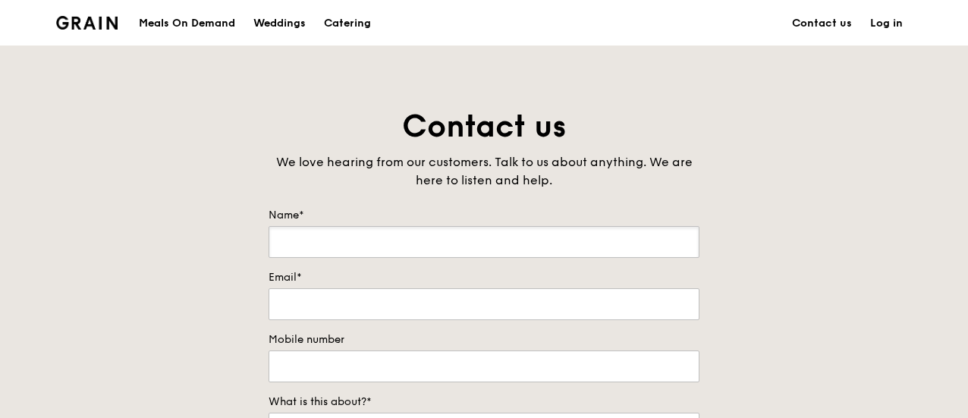
click at [454, 237] on input "Name*" at bounding box center [483, 242] width 431 height 32
type input "heng"
click at [834, 21] on link "Contact us" at bounding box center [822, 24] width 78 height 46
click at [358, 24] on div "Catering" at bounding box center [347, 24] width 47 height 46
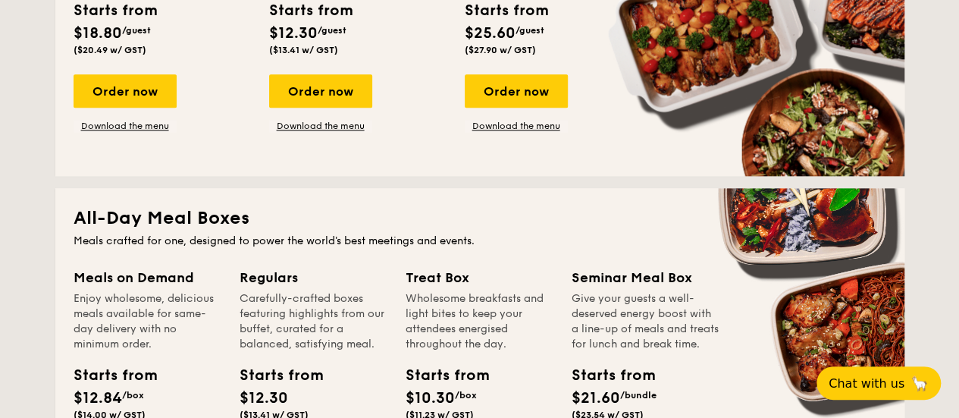
scroll to position [683, 0]
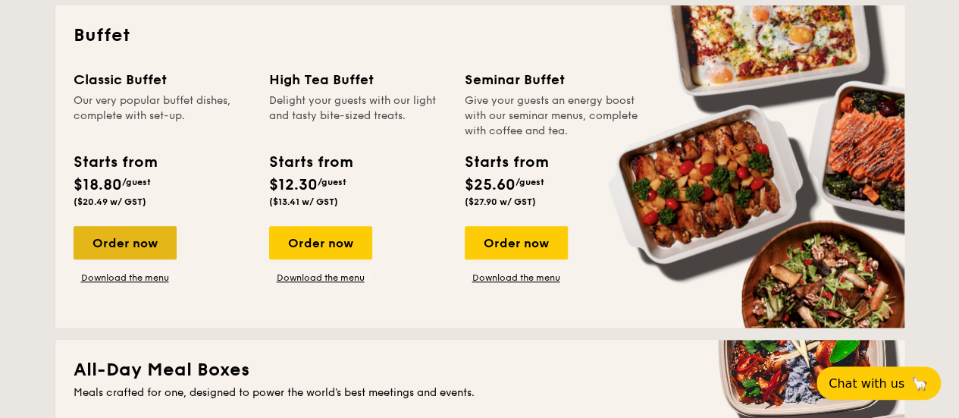
click at [135, 242] on div "Order now" at bounding box center [125, 242] width 103 height 33
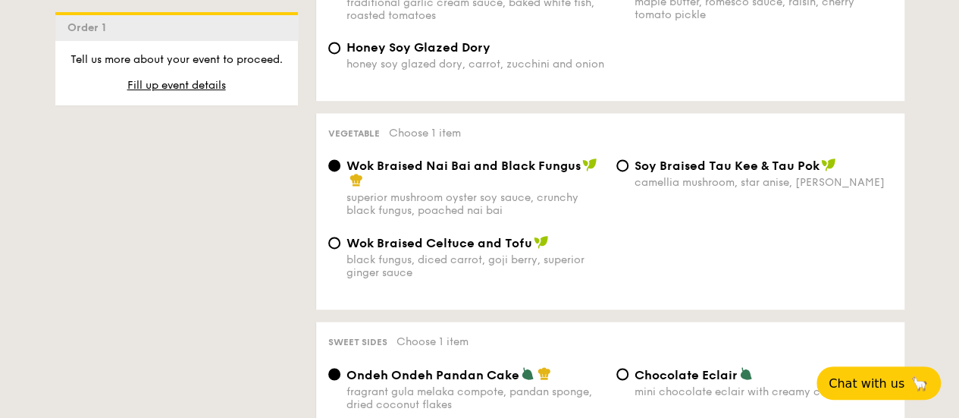
scroll to position [1214, 0]
